Goal: Task Accomplishment & Management: Use online tool/utility

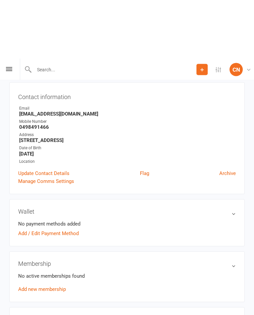
scroll to position [59, 0]
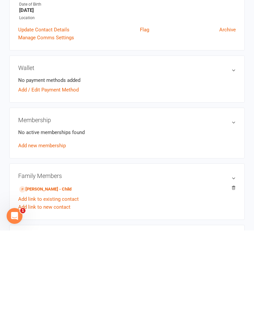
click at [65, 230] on link "Juliet Ryburn - Child" at bounding box center [45, 274] width 52 height 7
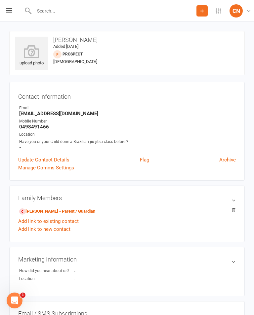
click at [26, 46] on icon at bounding box center [31, 51] width 33 height 13
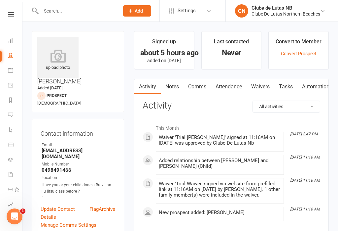
click at [51, 13] on input "text" at bounding box center [77, 10] width 76 height 9
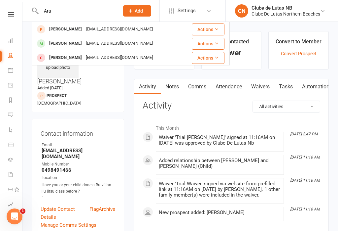
type input "Ara"
click at [112, 42] on div "[EMAIL_ADDRESS][DOMAIN_NAME]" at bounding box center [119, 44] width 71 height 10
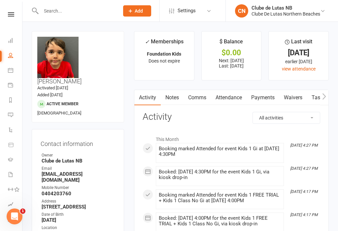
click at [52, 13] on input "text" at bounding box center [77, 10] width 76 height 9
click at [2, 188] on li "Roll call" at bounding box center [10, 193] width 22 height 15
click at [4, 191] on li "Roll call" at bounding box center [10, 193] width 22 height 15
click at [3, 192] on li "Roll call" at bounding box center [10, 193] width 22 height 15
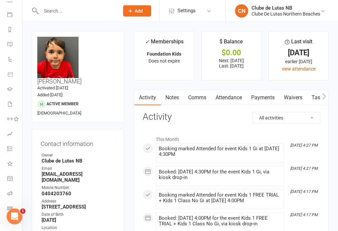
click at [10, 201] on link "Roll call" at bounding box center [14, 193] width 15 height 15
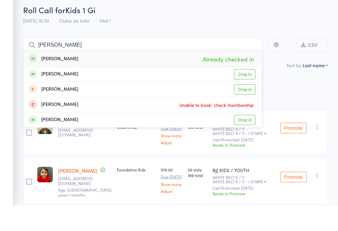
type input "[PERSON_NAME]"
click at [254, 95] on link "Drop in" at bounding box center [244, 100] width 21 height 10
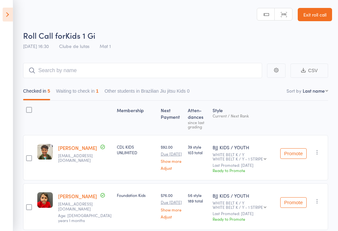
click at [323, 11] on link "Exit roll call" at bounding box center [315, 14] width 34 height 13
